Goal: Task Accomplishment & Management: Manage account settings

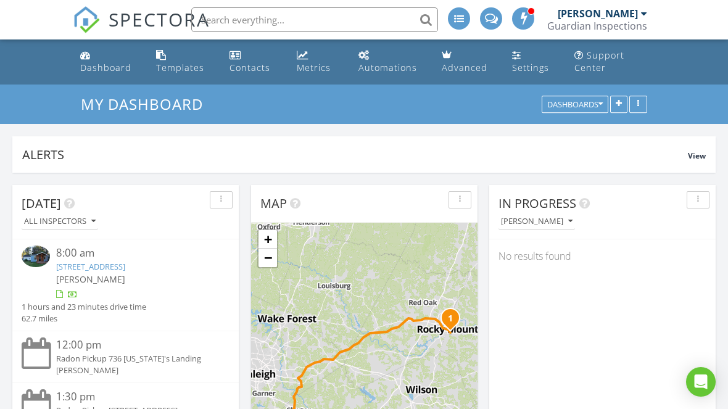
click at [312, 19] on input "text" at bounding box center [314, 19] width 247 height 25
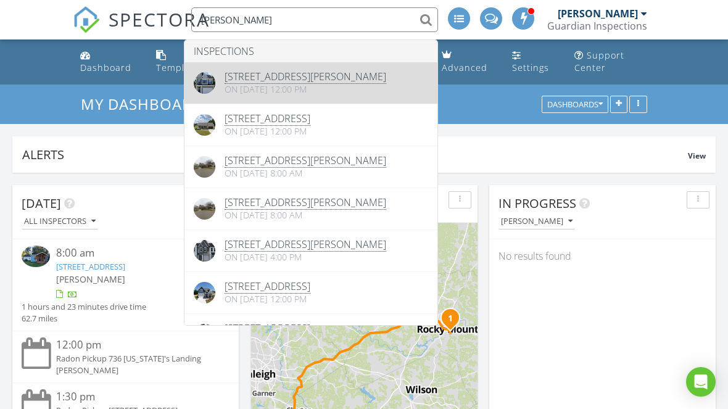
type input "Bobby"
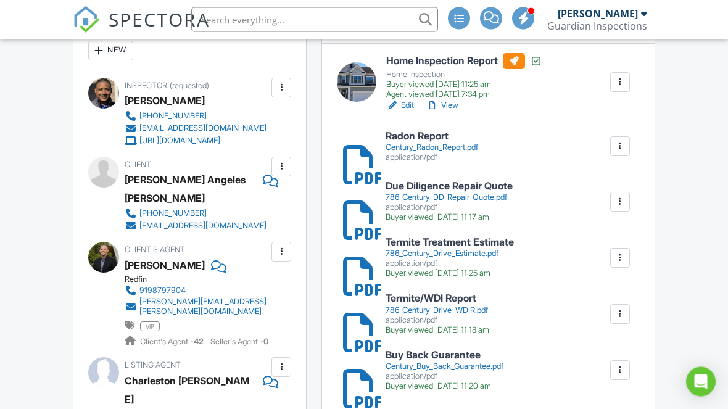
scroll to position [366, 0]
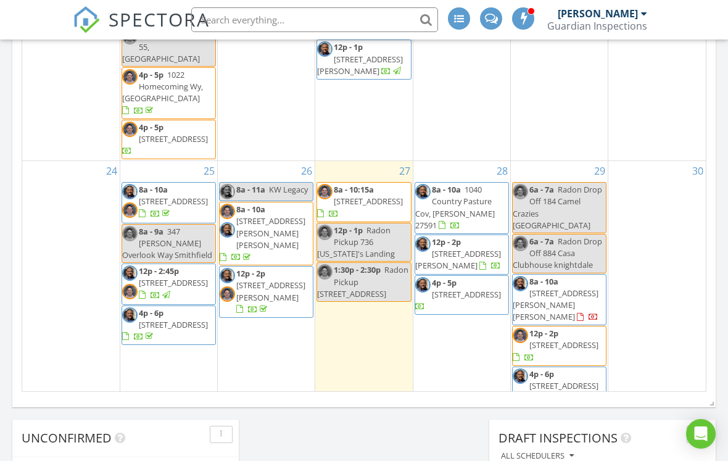
scroll to position [694, 0]
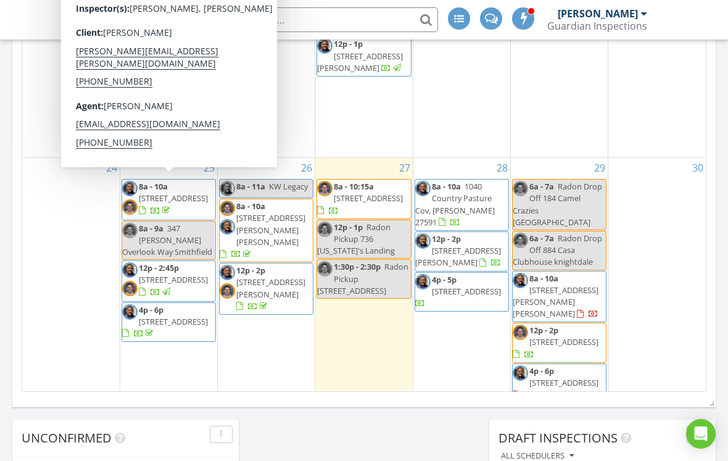
click at [153, 199] on span "[STREET_ADDRESS]" at bounding box center [173, 198] width 69 height 11
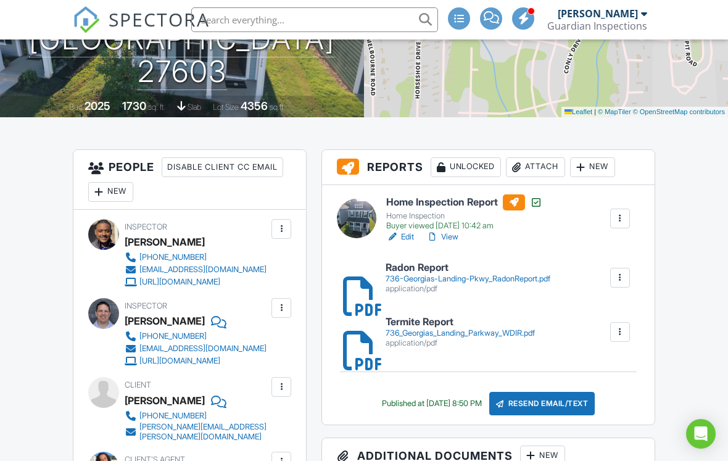
click at [557, 408] on div "Resend Email/Text" at bounding box center [542, 403] width 106 height 23
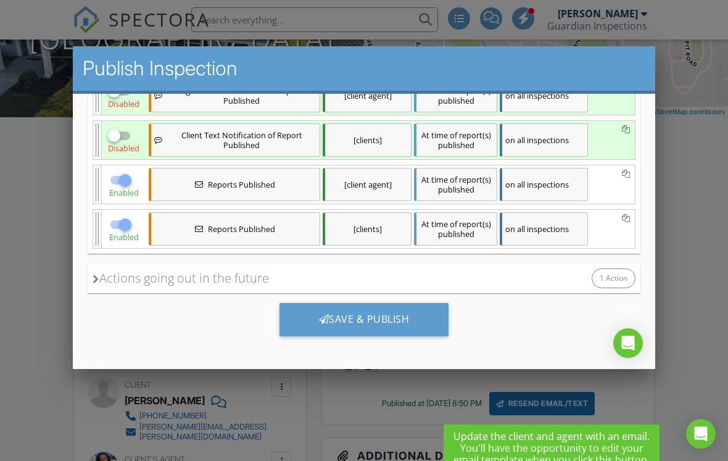
scroll to position [218, 0]
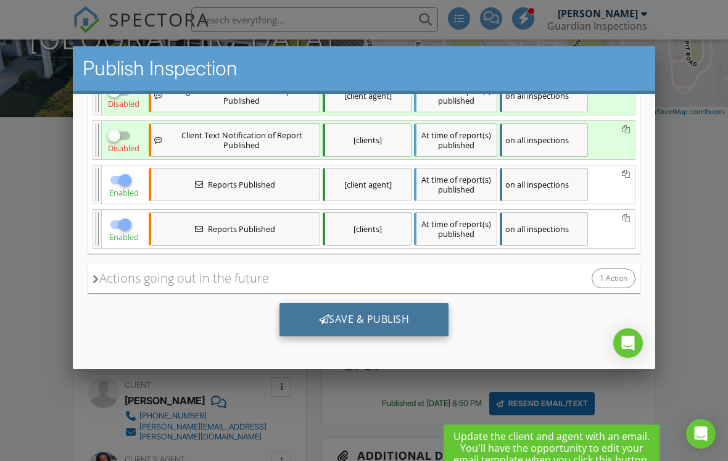
click at [346, 319] on div "Save & Publish" at bounding box center [365, 318] width 170 height 33
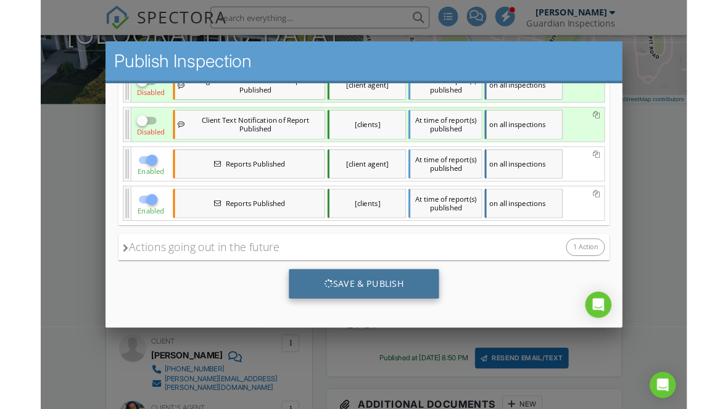
scroll to position [277, 0]
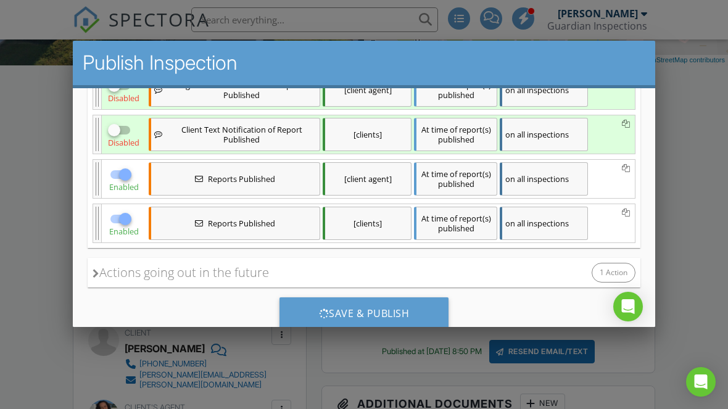
click at [45, 331] on div at bounding box center [364, 193] width 728 height 511
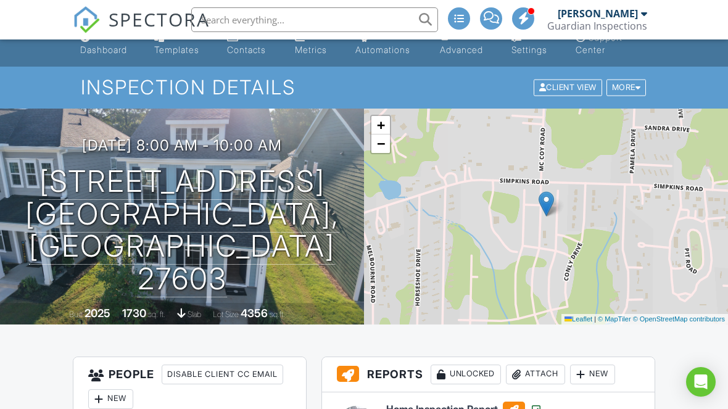
scroll to position [0, 0]
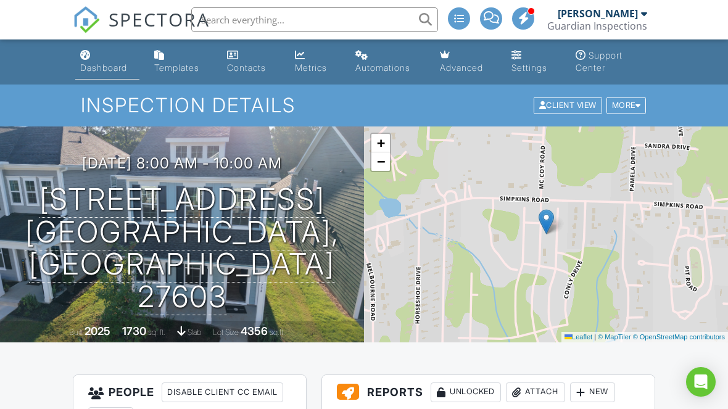
click at [108, 70] on div "Dashboard" at bounding box center [103, 67] width 47 height 10
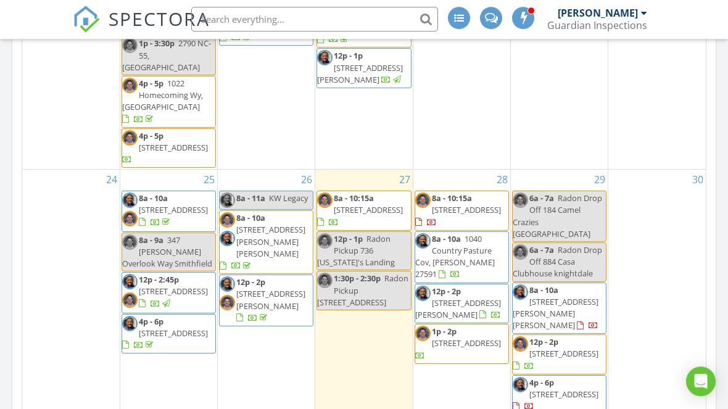
scroll to position [728, 0]
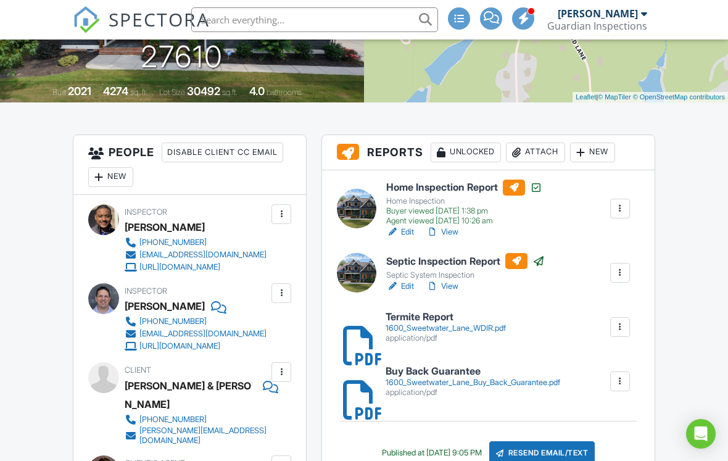
click at [539, 152] on div "Attach" at bounding box center [535, 153] width 59 height 20
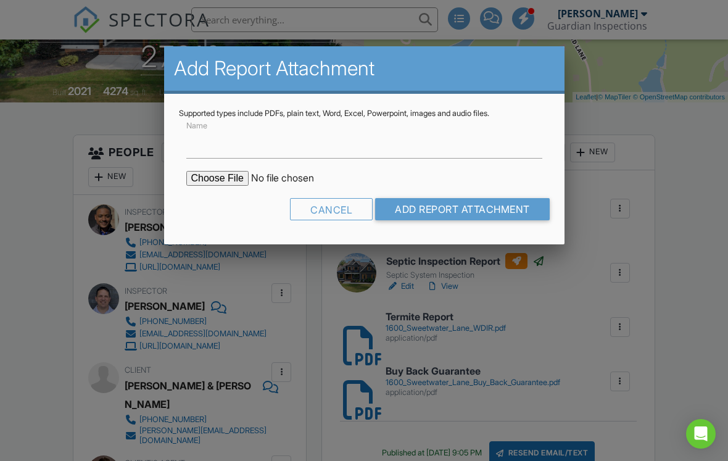
click at [225, 179] on input "file" at bounding box center [291, 178] width 210 height 15
type input "C:\fakepath\1600-Sweetwater-Ln_RadonReport.pdf"
click at [346, 147] on input "Name" at bounding box center [364, 143] width 356 height 30
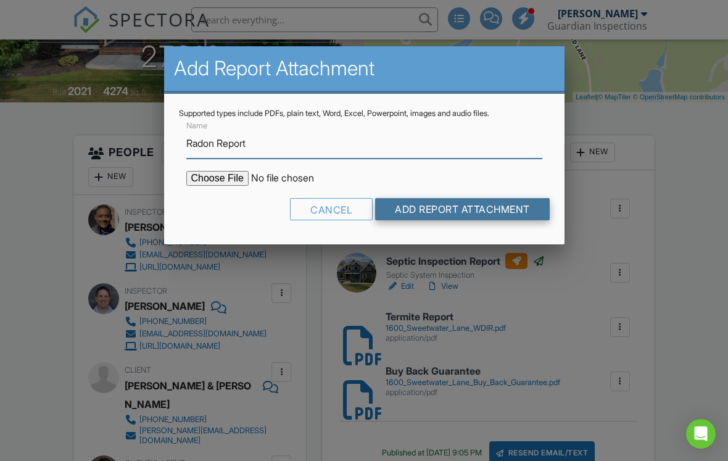
type input "Radon Report"
click at [460, 212] on input "Add Report Attachment" at bounding box center [462, 209] width 175 height 22
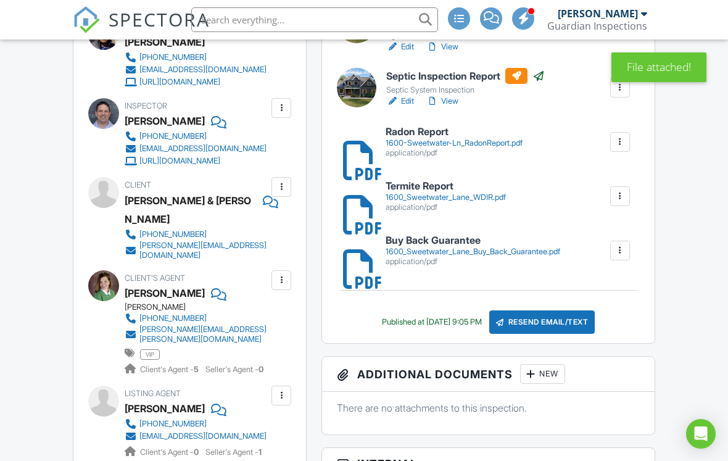
scroll to position [426, 0]
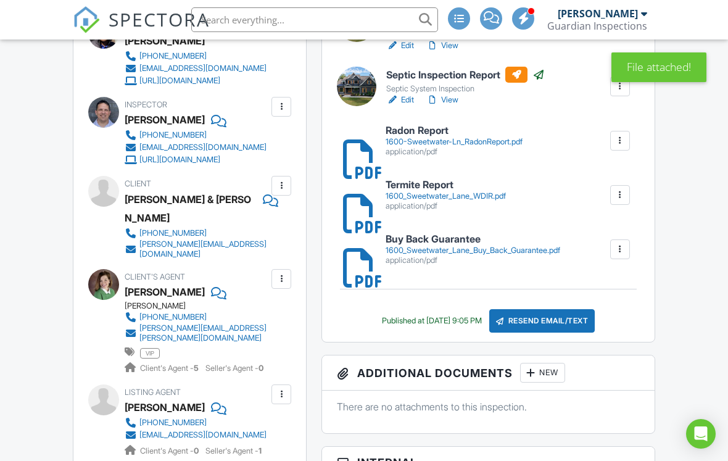
click at [560, 312] on div "Resend Email/Text" at bounding box center [542, 320] width 106 height 23
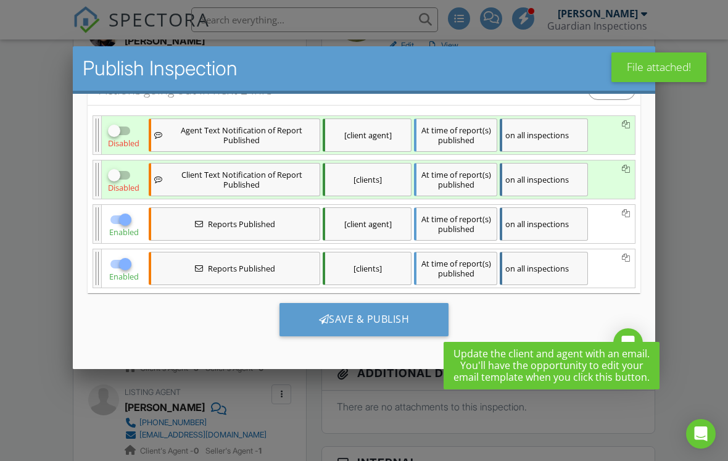
scroll to position [202, 0]
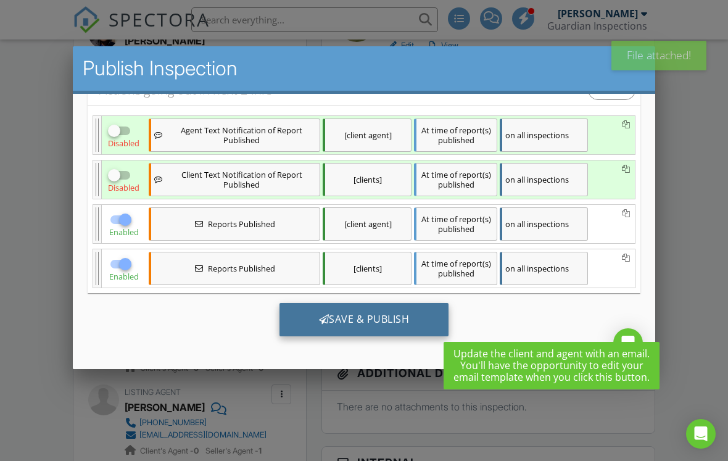
click at [351, 320] on div "Save & Publish" at bounding box center [365, 318] width 170 height 33
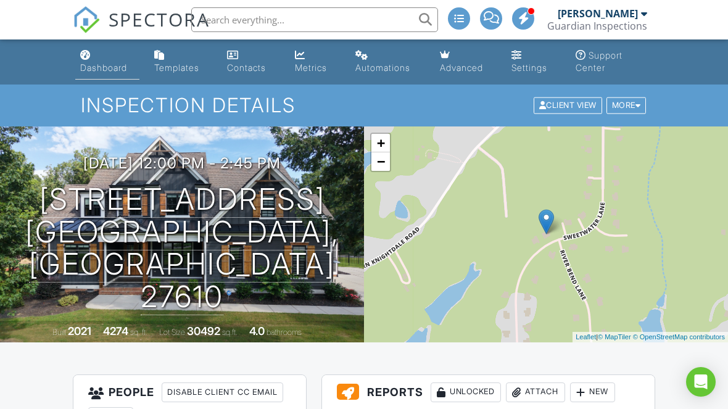
click at [95, 67] on div "Dashboard" at bounding box center [103, 67] width 47 height 10
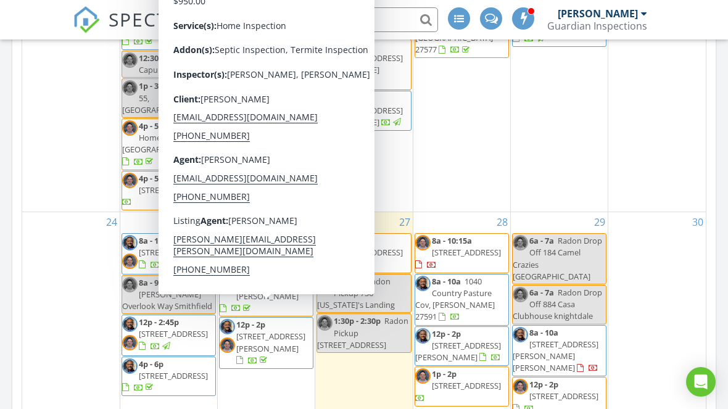
scroll to position [716, 0]
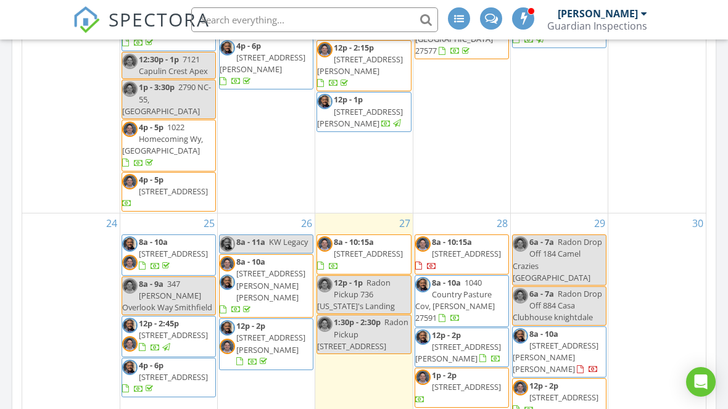
click at [45, 296] on div "24" at bounding box center [70, 336] width 97 height 246
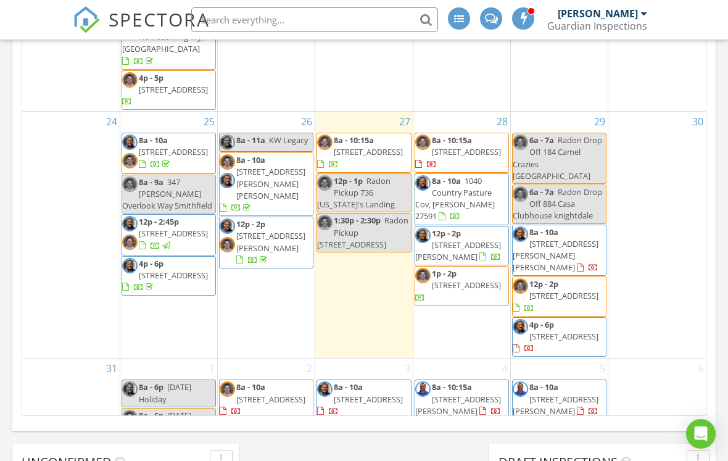
scroll to position [764, 0]
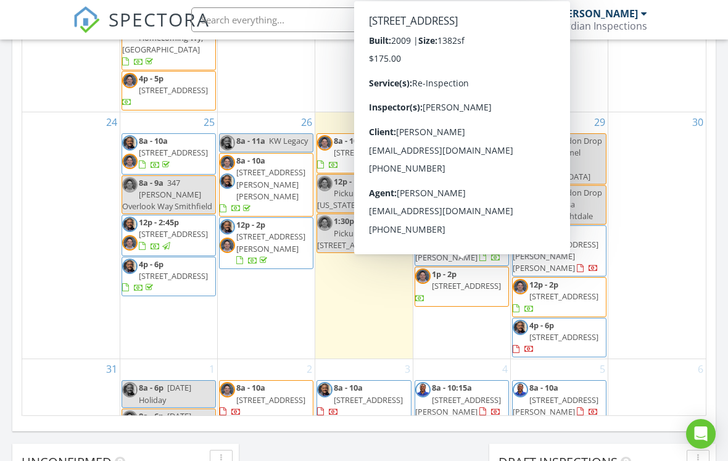
click at [482, 280] on span "1710 Grace Point Rd, Morrisville 27560" at bounding box center [466, 285] width 69 height 11
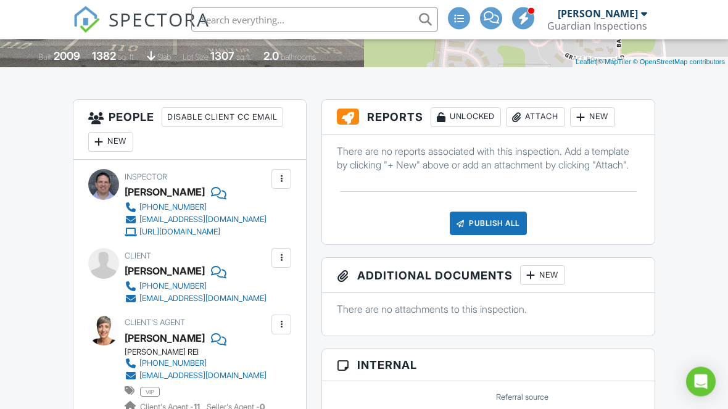
scroll to position [275, 0]
click at [123, 141] on div "New" at bounding box center [110, 142] width 45 height 20
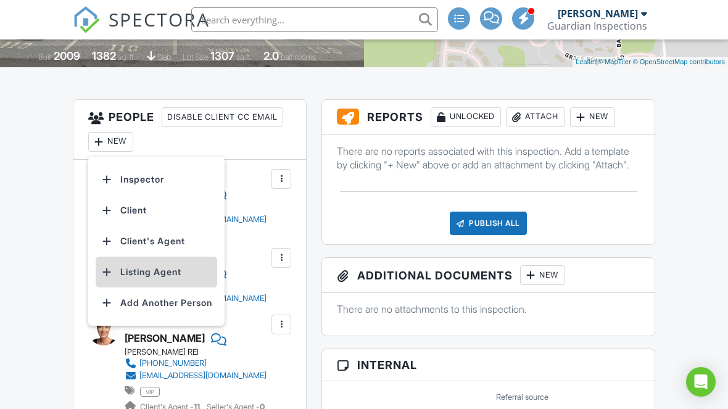
click at [187, 274] on li "Listing Agent" at bounding box center [157, 272] width 122 height 31
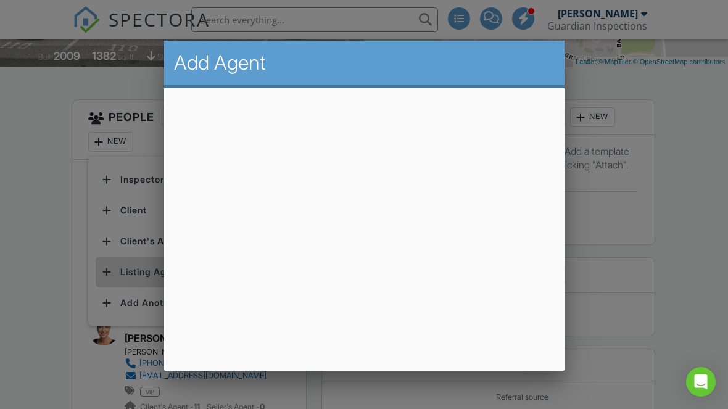
scroll to position [275, 0]
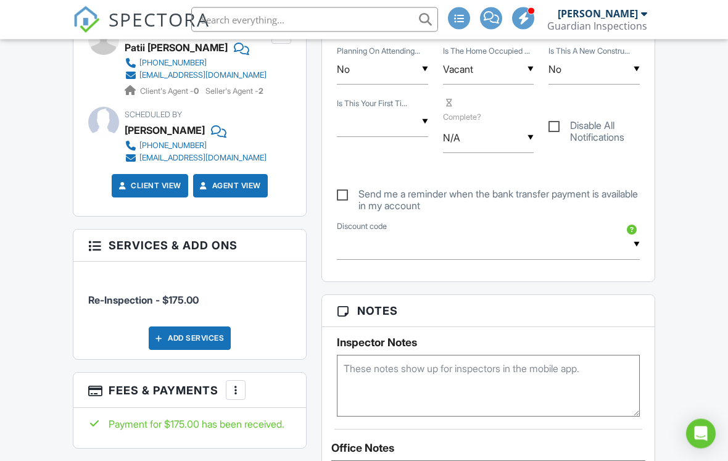
scroll to position [676, 0]
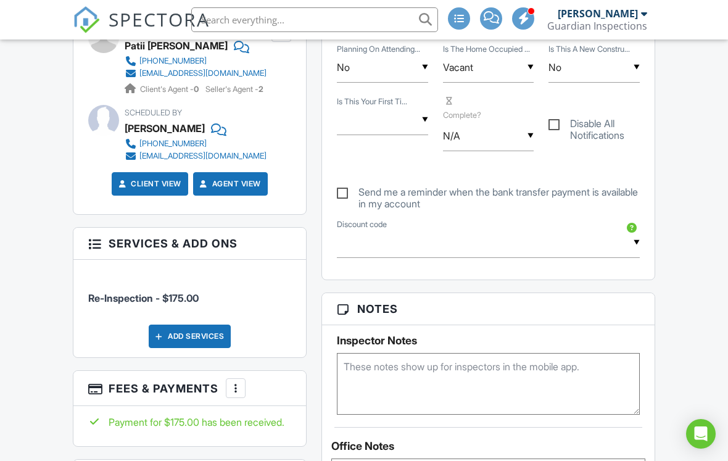
click at [376, 368] on textarea at bounding box center [488, 384] width 303 height 62
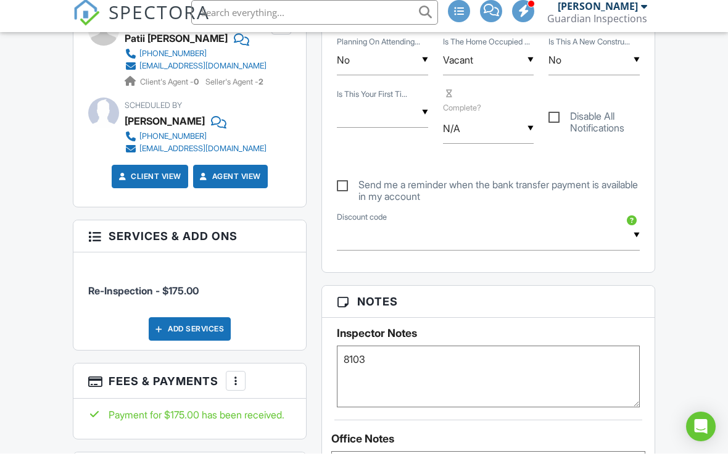
click at [346, 356] on textarea "8103" at bounding box center [488, 384] width 303 height 62
type textarea "Door Code is 8103"
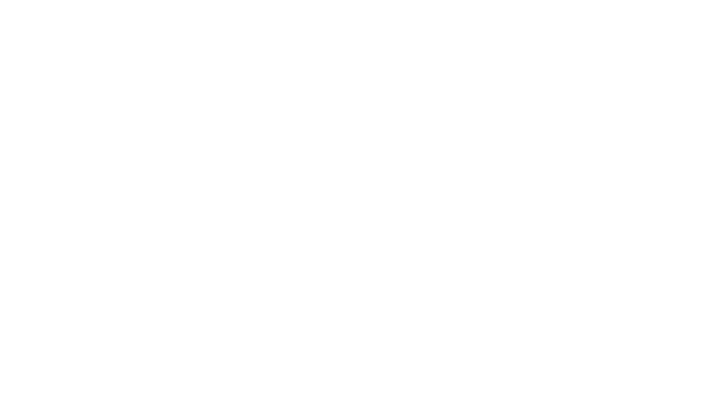
scroll to position [0, 0]
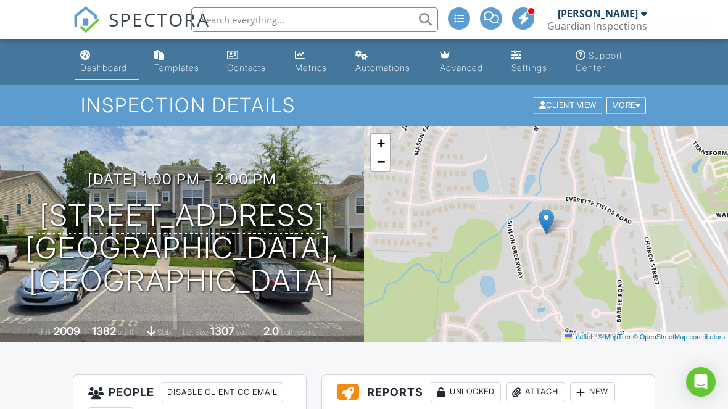
click at [109, 73] on link "Dashboard" at bounding box center [107, 61] width 64 height 35
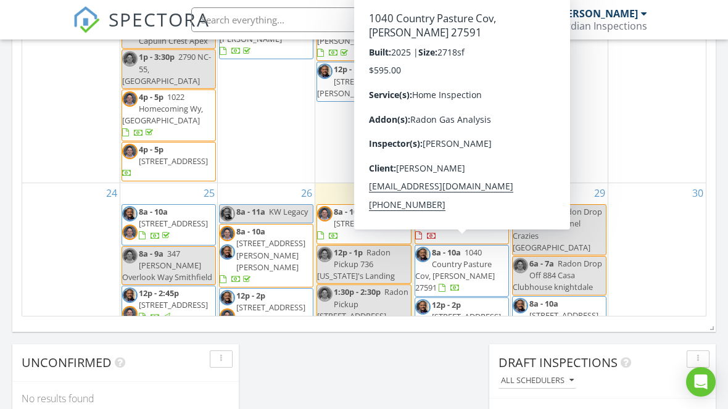
scroll to position [600, 0]
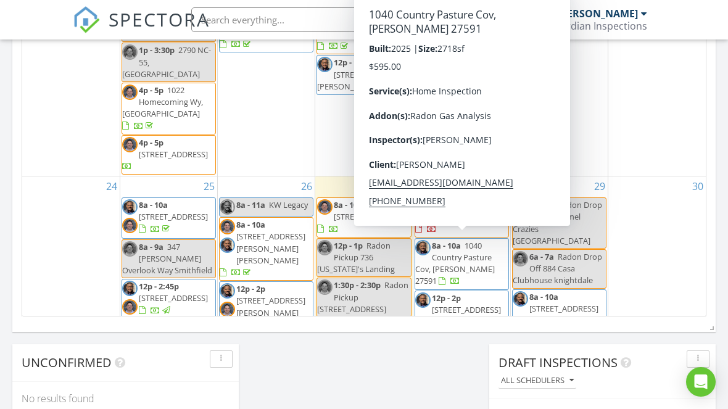
click at [473, 260] on span "1040 Country Pasture Cov, Wendell 27591" at bounding box center [455, 263] width 80 height 47
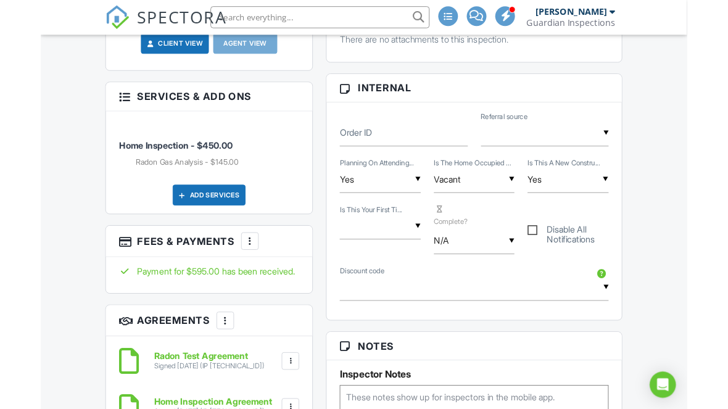
scroll to position [603, 0]
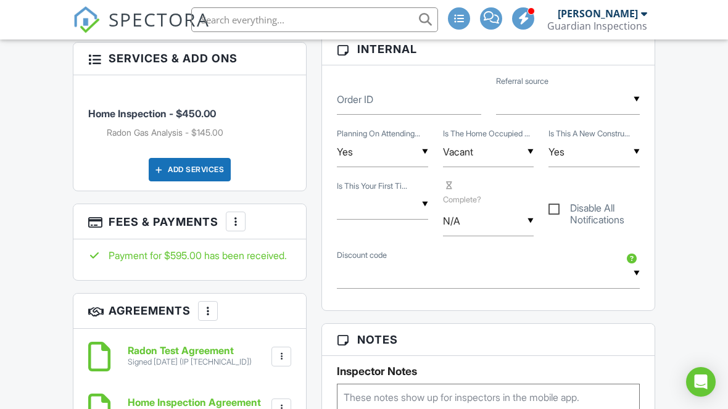
click at [431, 387] on textarea at bounding box center [488, 415] width 303 height 62
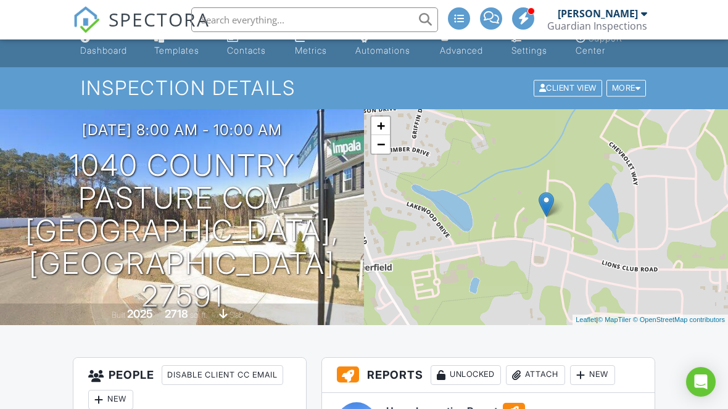
scroll to position [0, 0]
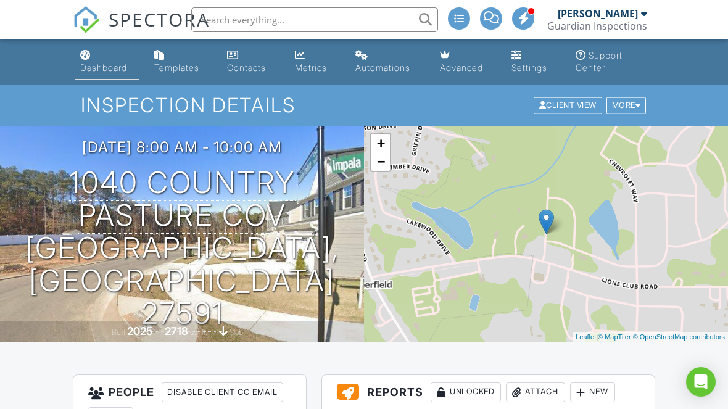
type textarea "Builder will have door open"
click at [103, 67] on div "Dashboard" at bounding box center [103, 67] width 47 height 10
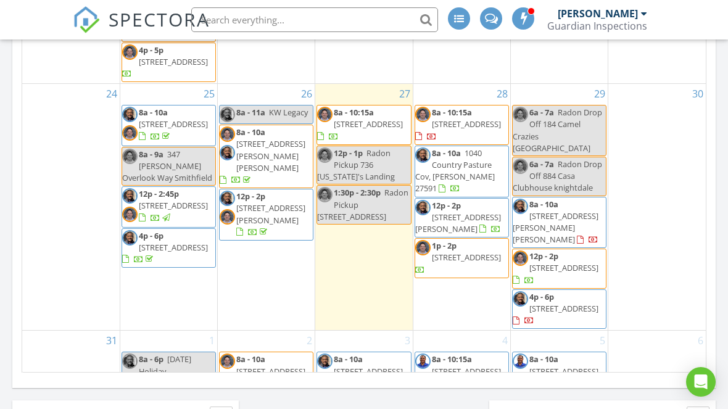
scroll to position [745, 0]
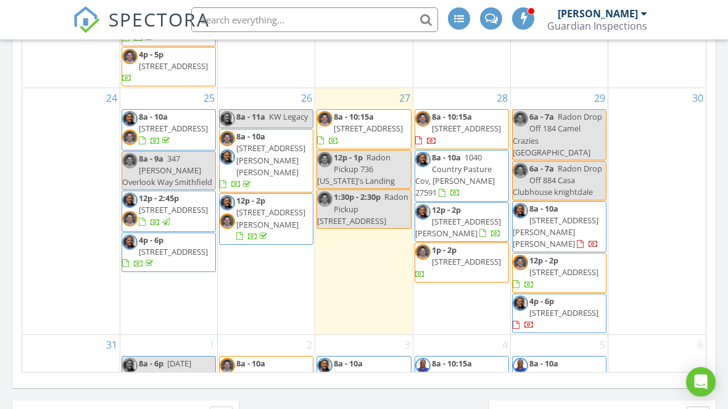
click at [453, 288] on div "28 8a - 10:15a 207 Centre St, Tarboro 27886 8a - 10a 1040 Country Pasture Cov, …" at bounding box center [461, 211] width 97 height 246
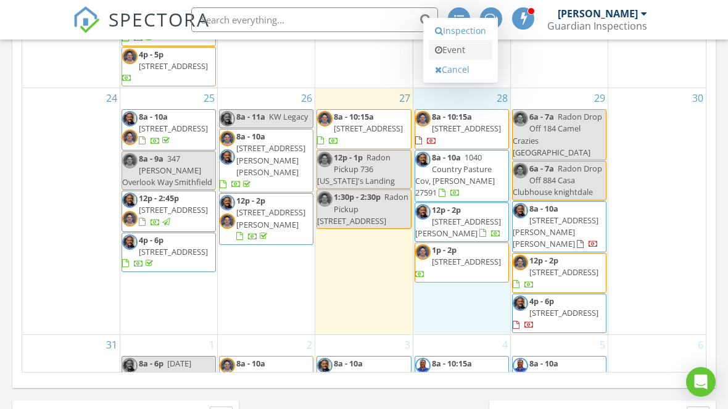
click at [471, 49] on link "Event" at bounding box center [461, 50] width 64 height 20
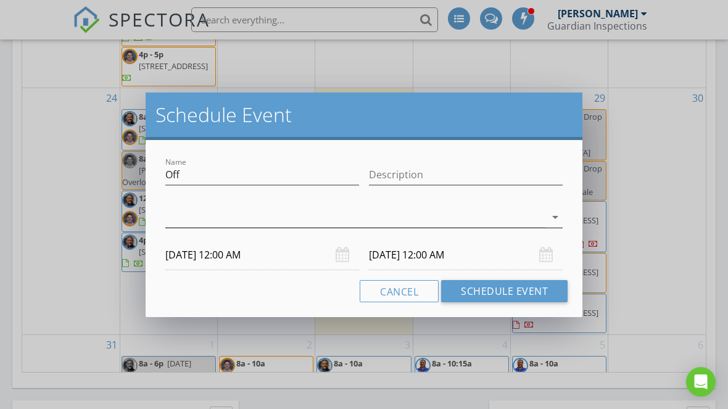
click at [537, 210] on div at bounding box center [355, 217] width 380 height 20
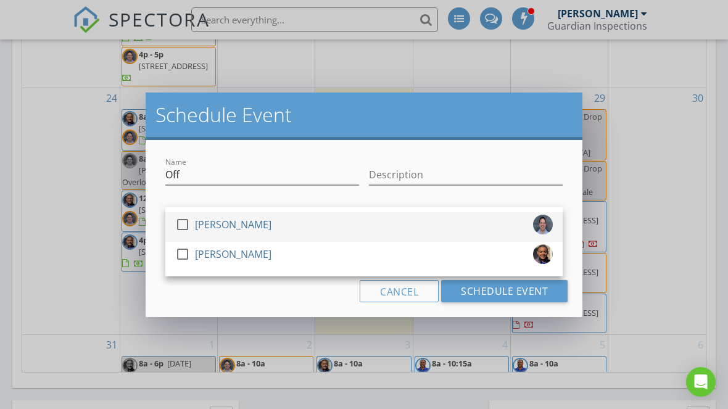
click at [191, 227] on div at bounding box center [182, 224] width 21 height 21
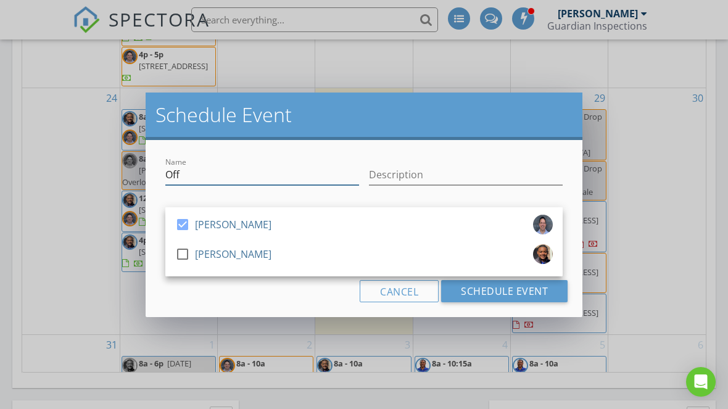
click at [257, 167] on input "Off" at bounding box center [262, 175] width 194 height 20
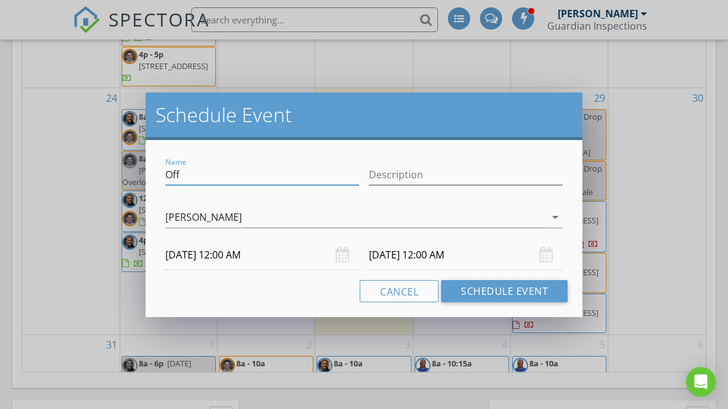
scroll to position [771, 0]
type input "Radon Pickup [STREET_ADDRESS]"
type input "Door code is"
click at [202, 252] on input "08/28/2025 12:00 AM" at bounding box center [262, 255] width 194 height 30
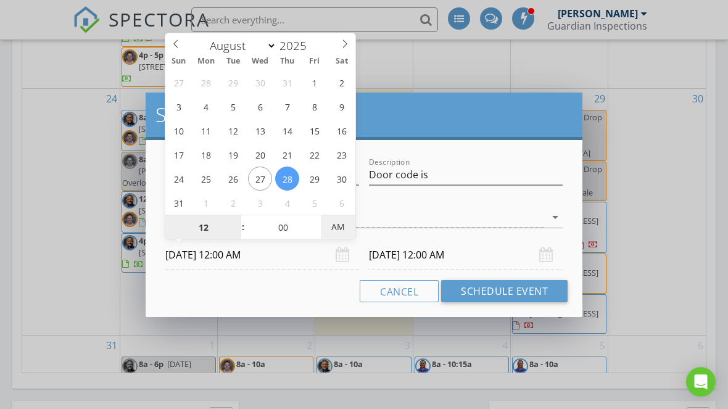
type input "08/28/2025 12:00 PM"
type input "08/29/2025 12:00 PM"
click at [262, 288] on div "Cancel Schedule Event" at bounding box center [363, 291] width 407 height 22
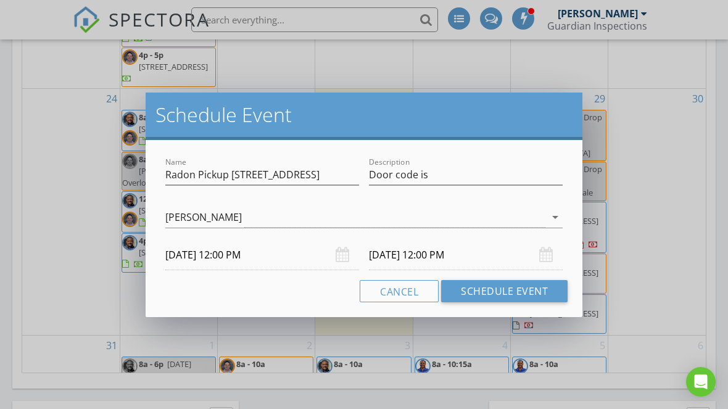
click at [442, 258] on input "08/29/2025 12:00 PM" at bounding box center [466, 255] width 194 height 30
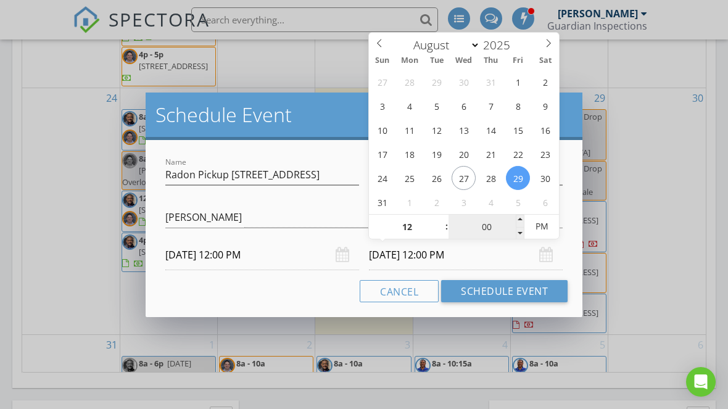
click at [487, 223] on input "00" at bounding box center [487, 227] width 76 height 25
type input "30"
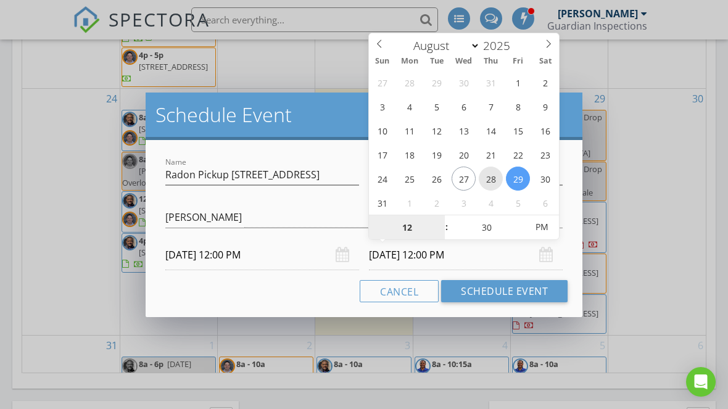
type input "08/28/2025 12:30 PM"
click at [310, 297] on div "Cancel Schedule Event" at bounding box center [363, 291] width 407 height 22
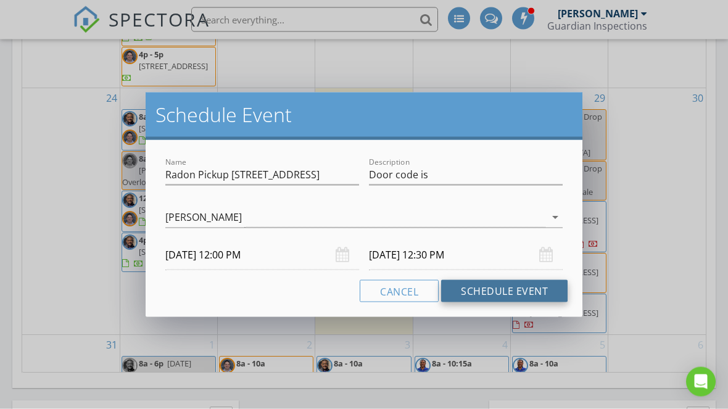
click at [505, 287] on button "Schedule Event" at bounding box center [504, 291] width 126 height 22
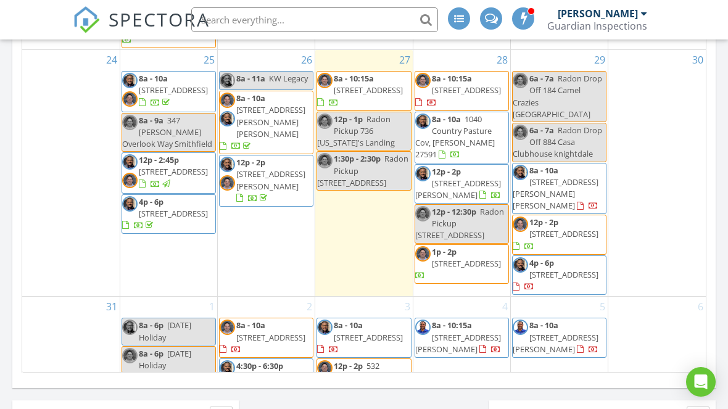
scroll to position [777, 0]
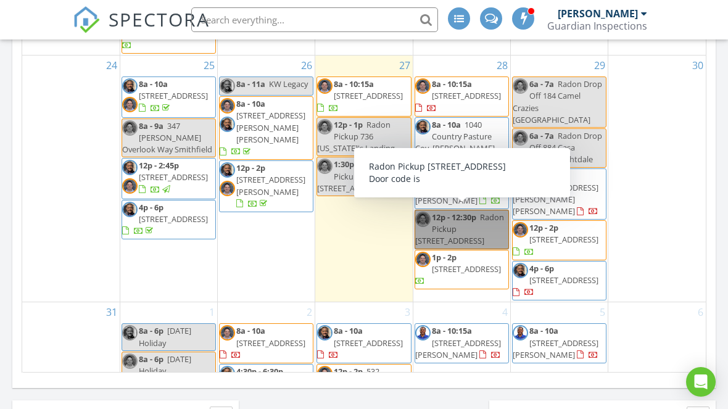
click at [464, 224] on link "12p - 12:30p Radon Pickup 613 Ashbrittle Rolesville" at bounding box center [462, 229] width 94 height 39
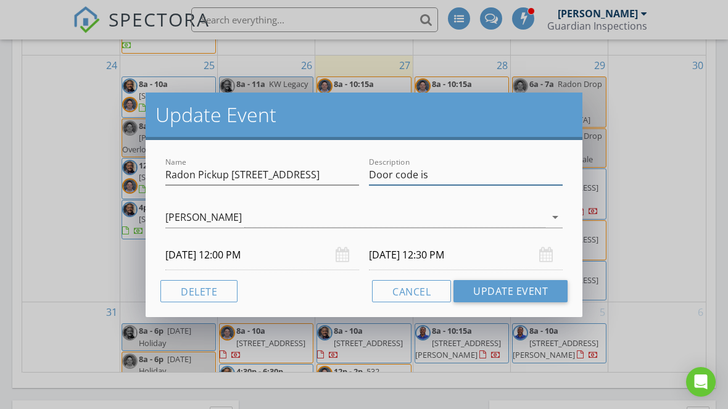
click at [439, 175] on input "Door code is" at bounding box center [466, 175] width 194 height 20
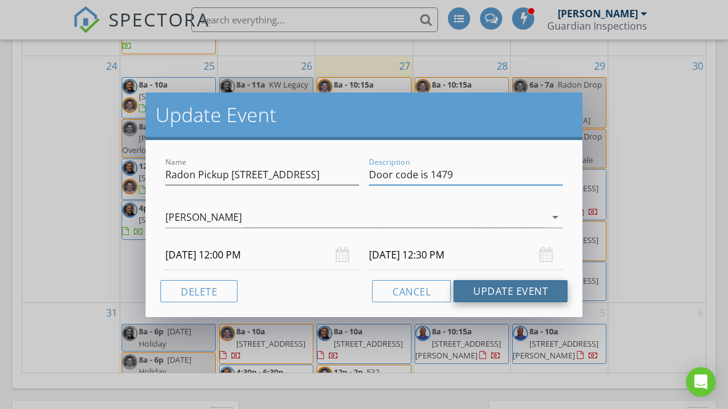
type input "Door code is 1479"
click at [540, 289] on button "Update Event" at bounding box center [510, 291] width 114 height 22
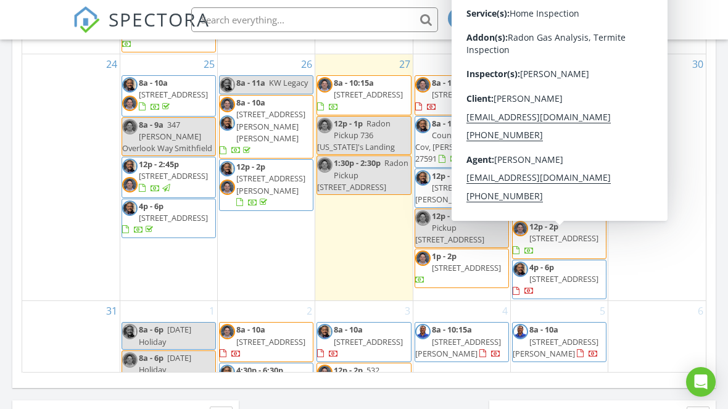
scroll to position [781, 0]
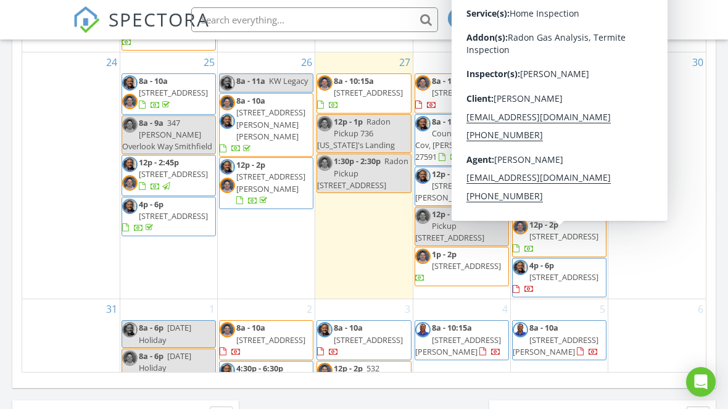
click at [581, 271] on span "21 Cedar Hill Dr, Durham 27713" at bounding box center [563, 276] width 69 height 11
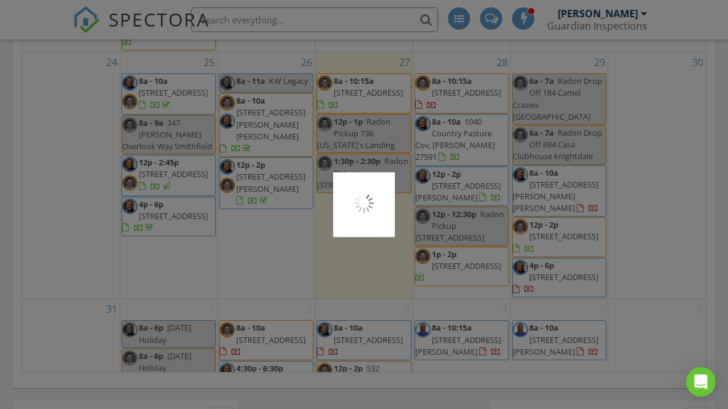
click at [594, 251] on div at bounding box center [364, 204] width 728 height 409
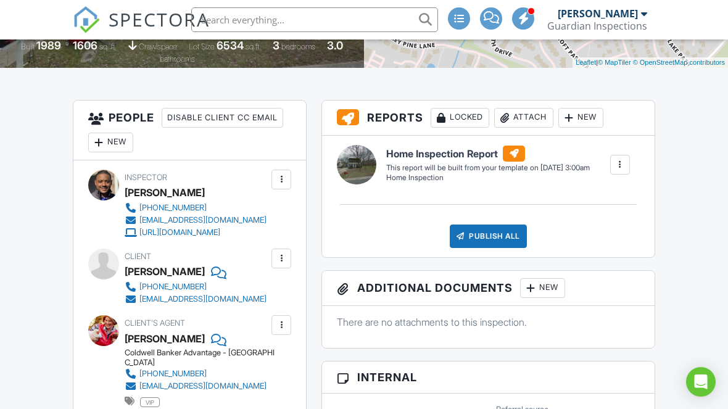
scroll to position [263, 0]
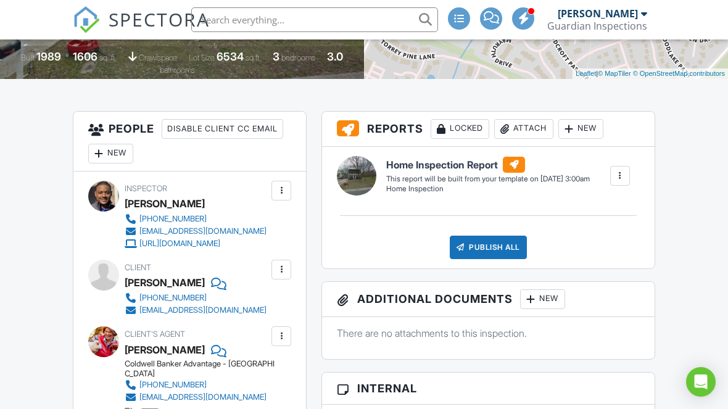
click at [104, 149] on div at bounding box center [99, 153] width 12 height 12
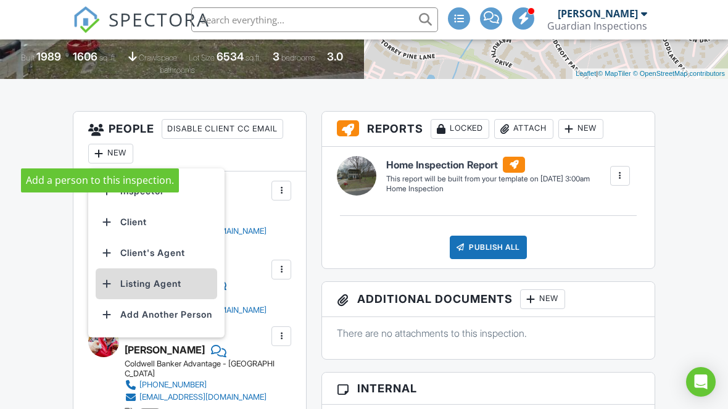
click at [191, 285] on li "Listing Agent" at bounding box center [157, 283] width 122 height 31
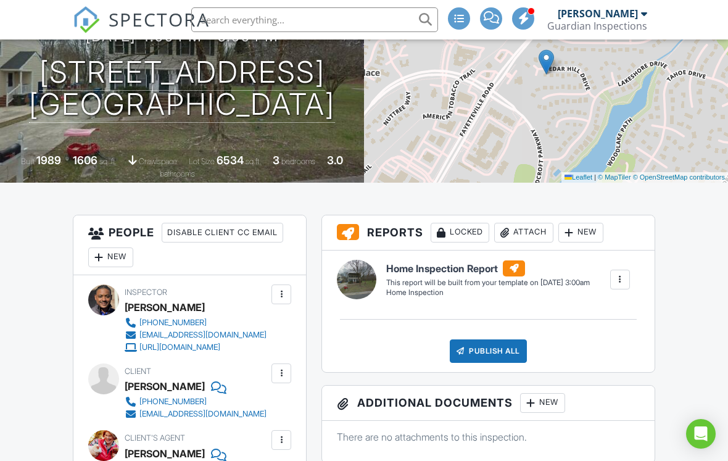
scroll to position [233, 0]
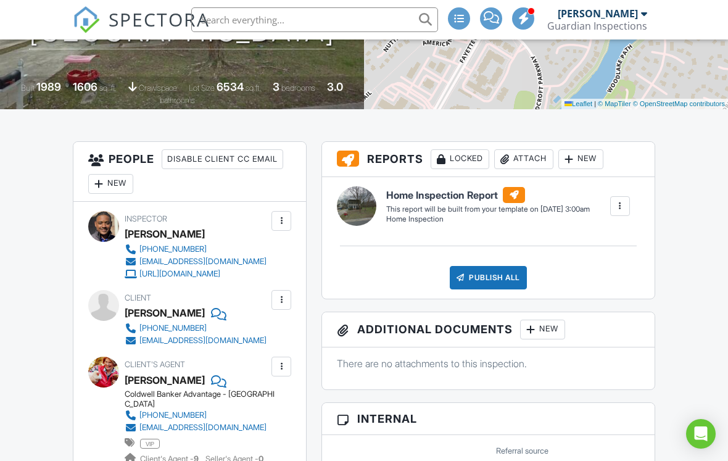
click at [119, 181] on div "New" at bounding box center [110, 184] width 45 height 20
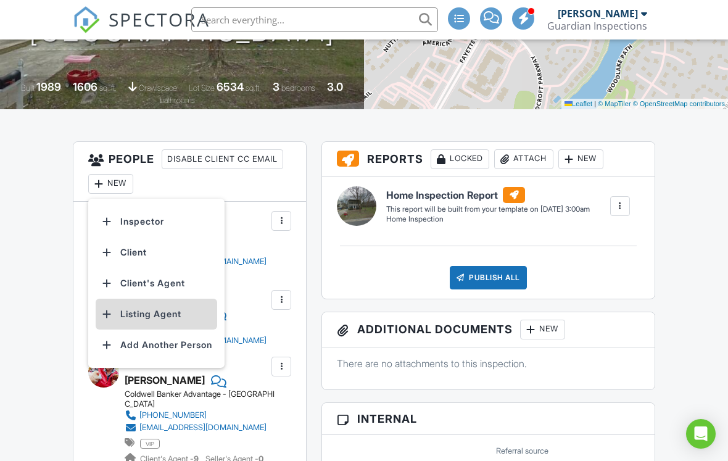
click at [180, 319] on li "Listing Agent" at bounding box center [157, 314] width 122 height 31
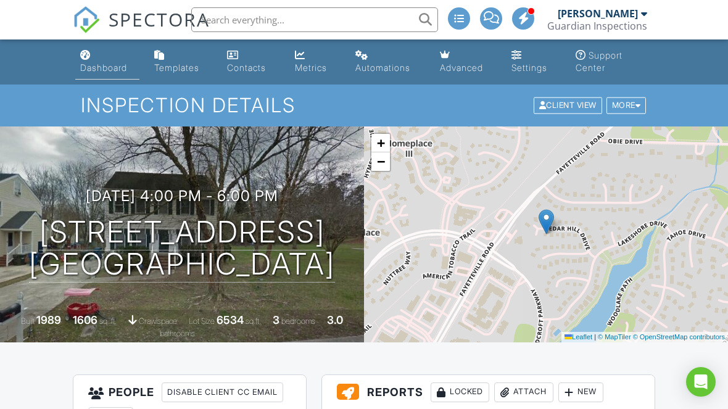
click at [91, 62] on link "Dashboard" at bounding box center [107, 61] width 64 height 35
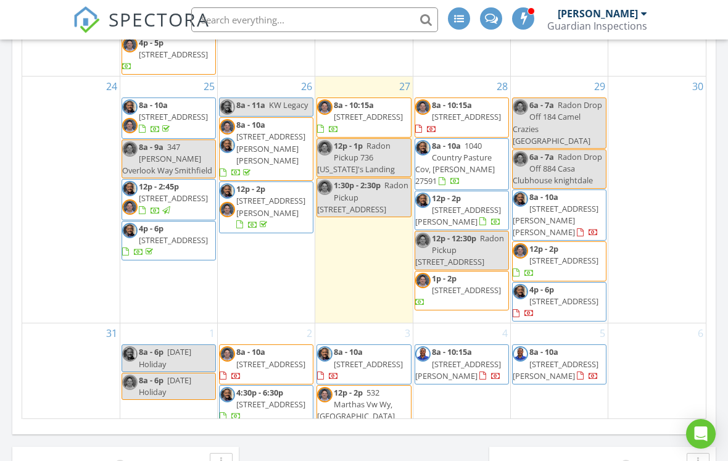
scroll to position [727, 0]
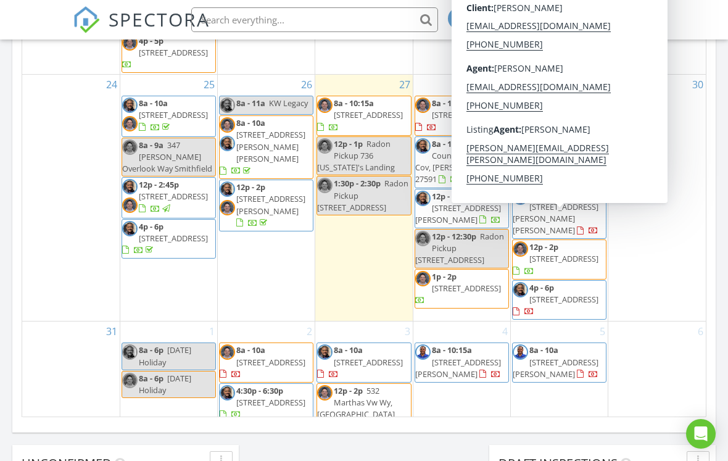
click at [520, 267] on div at bounding box center [516, 271] width 7 height 8
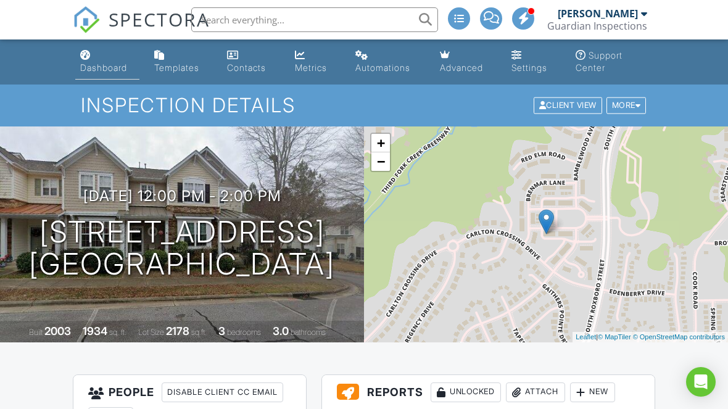
click at [117, 70] on div "Dashboard" at bounding box center [103, 67] width 47 height 10
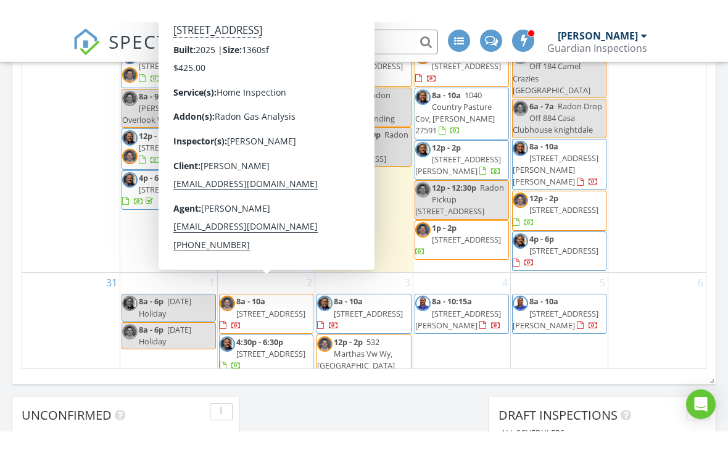
scroll to position [803, 0]
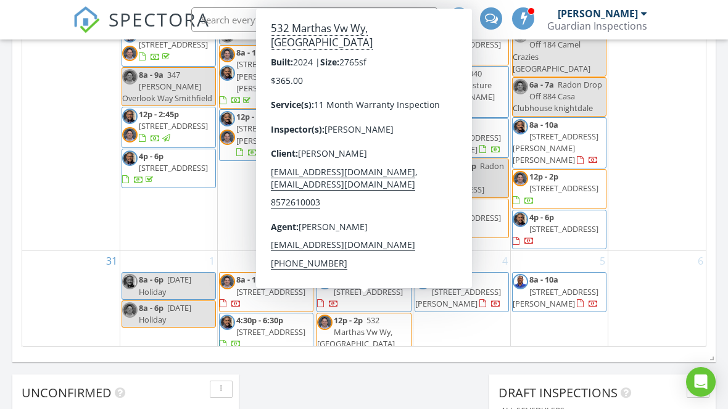
click at [451, 325] on div "4 8a - 10:15a 118 S Maple walk, Garner 27529" at bounding box center [461, 308] width 97 height 114
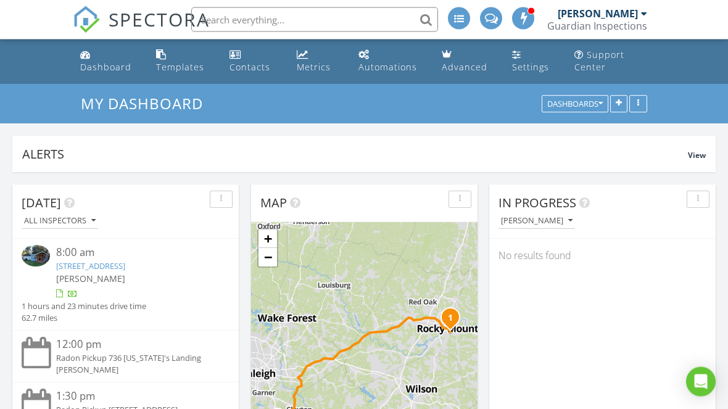
scroll to position [0, 0]
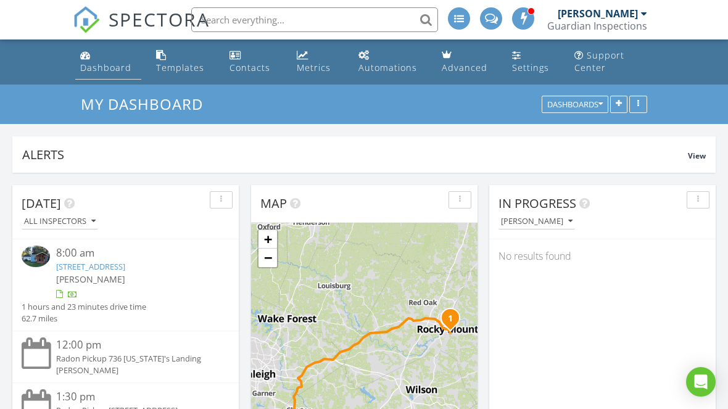
click at [115, 62] on div "Dashboard" at bounding box center [105, 68] width 51 height 12
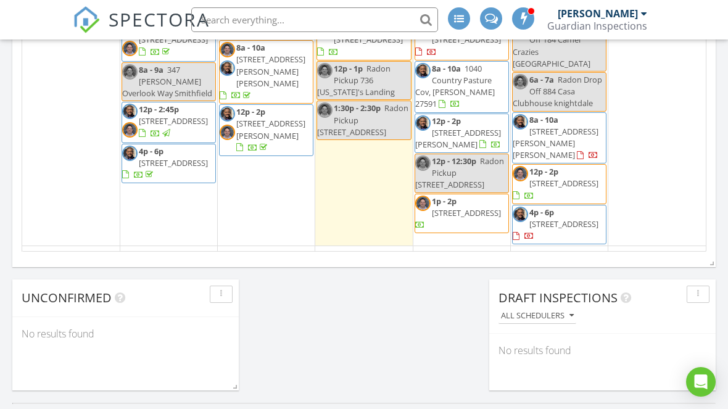
scroll to position [729, 0]
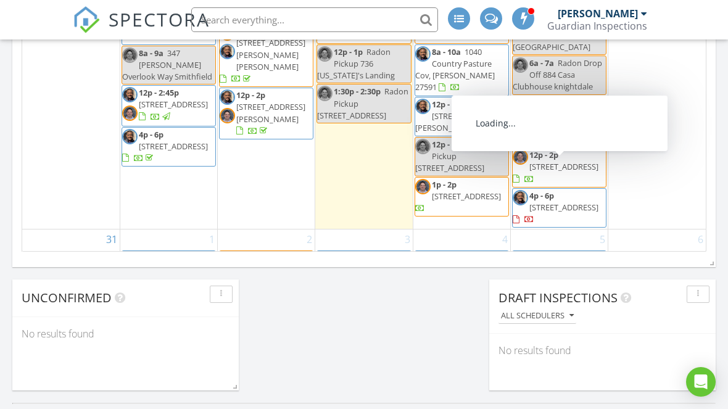
click at [585, 176] on div at bounding box center [364, 204] width 728 height 409
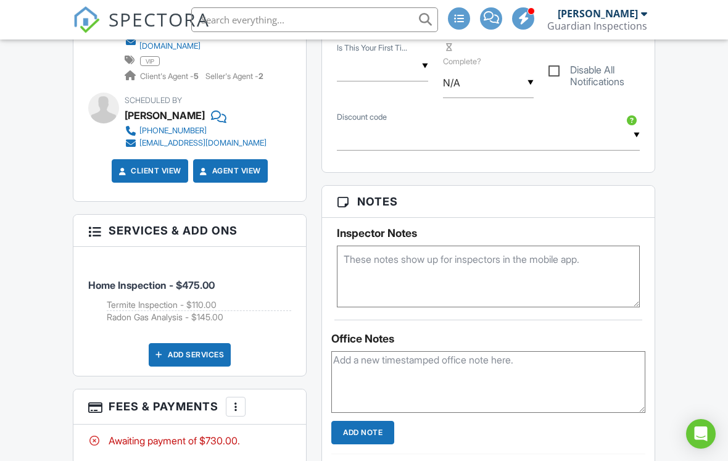
scroll to position [742, 0]
click at [585, 261] on textarea at bounding box center [488, 276] width 303 height 62
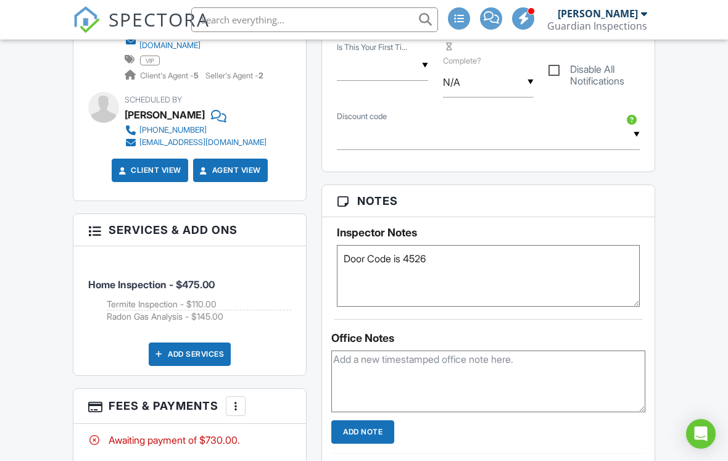
type textarea "Door Code is 4526"
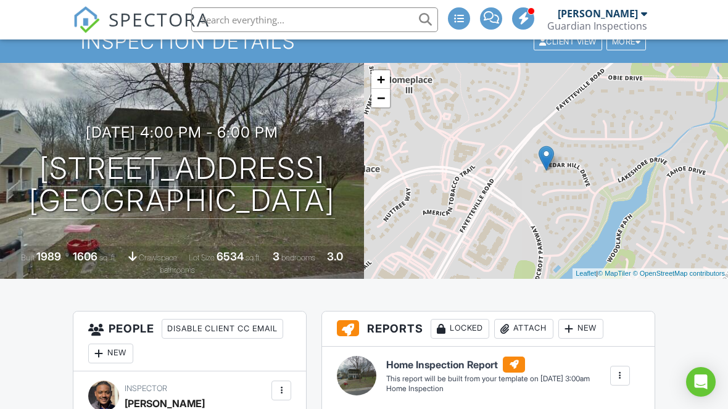
scroll to position [0, 0]
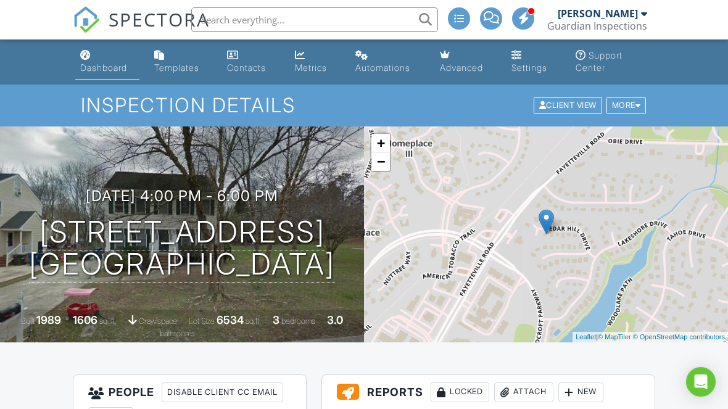
click at [113, 72] on div "Dashboard" at bounding box center [103, 67] width 47 height 10
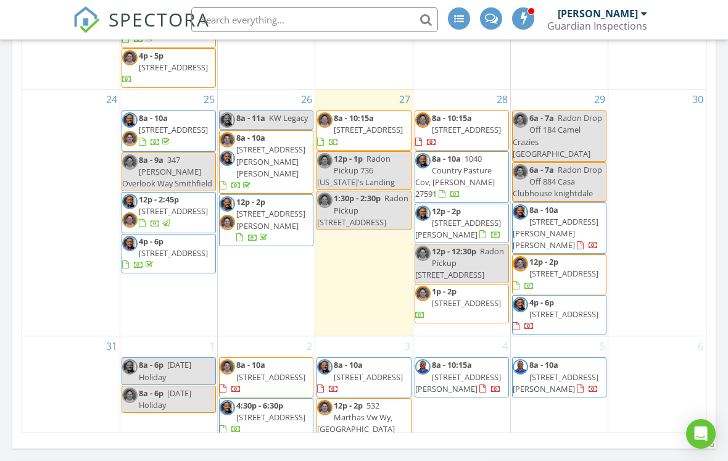
scroll to position [803, 0]
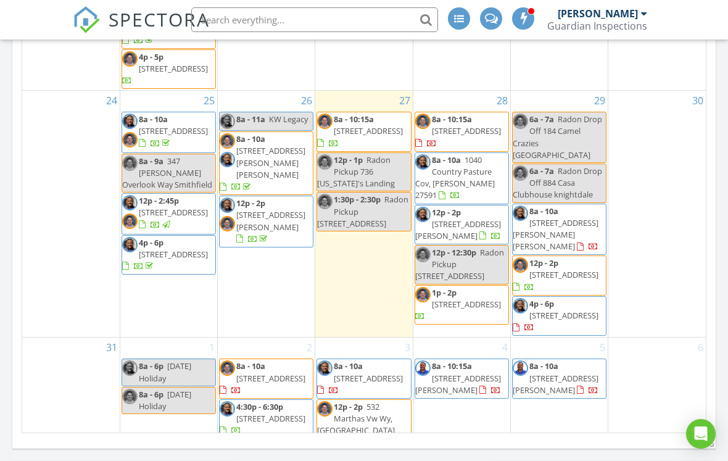
click at [647, 289] on div "30" at bounding box center [656, 214] width 97 height 246
